Goal: Obtain resource: Obtain resource

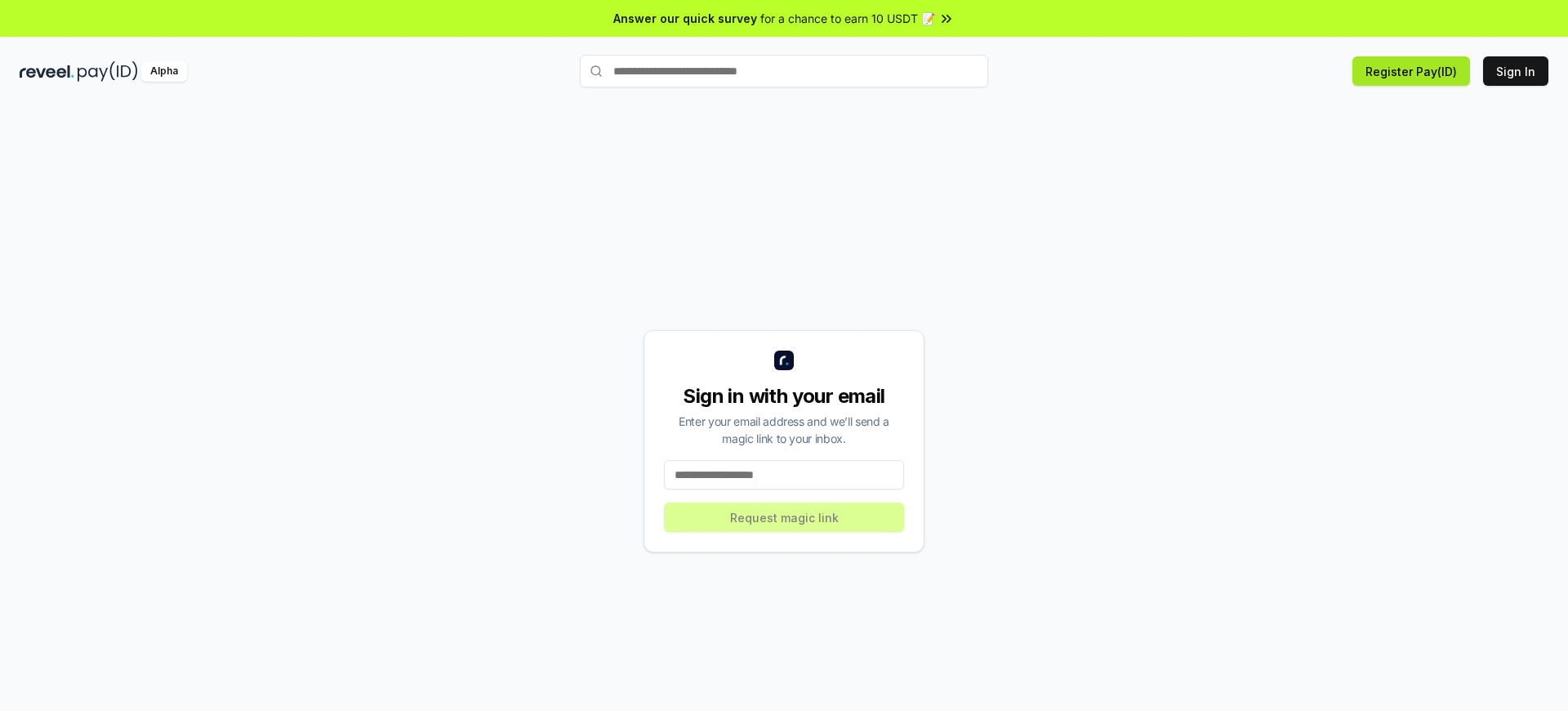
click at [1415, 71] on button "Register Pay(ID)" at bounding box center [1411, 70] width 118 height 29
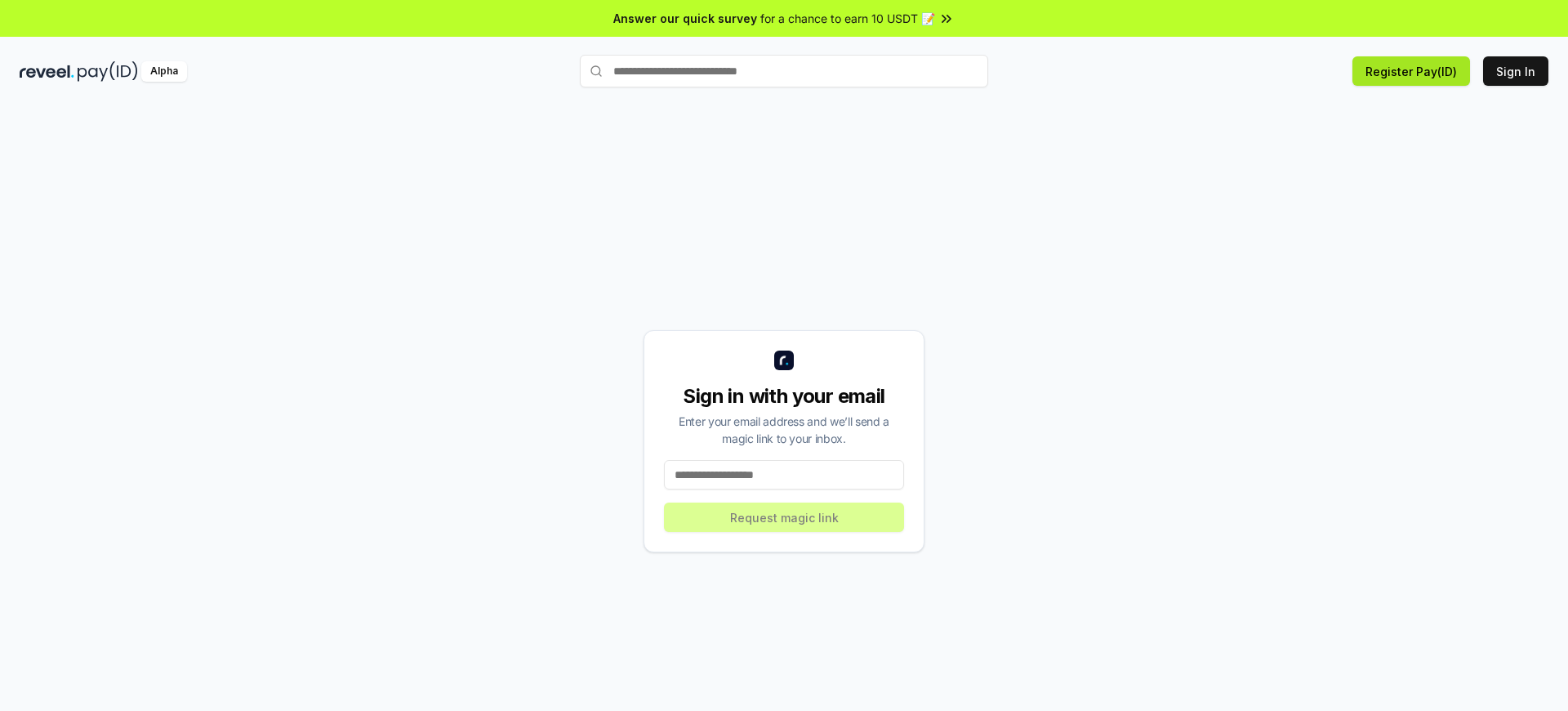
click at [1415, 71] on button "Register Pay(ID)" at bounding box center [1411, 70] width 118 height 29
